Goal: Register for event/course: Sign up to attend an event or enroll in a course

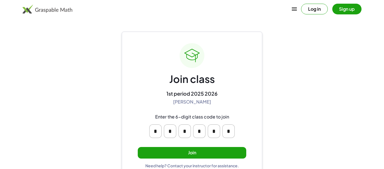
scroll to position [11, 0]
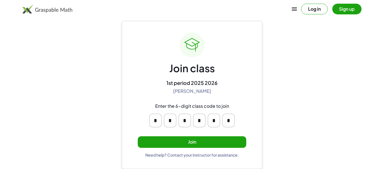
click at [191, 146] on button "Join" at bounding box center [192, 142] width 109 height 12
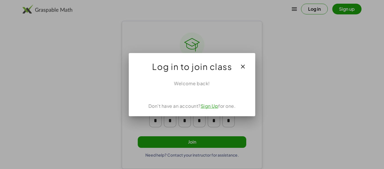
scroll to position [0, 0]
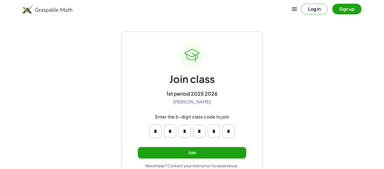
click at [208, 147] on button "Join" at bounding box center [192, 153] width 109 height 12
